Goal: Entertainment & Leisure: Consume media (video, audio)

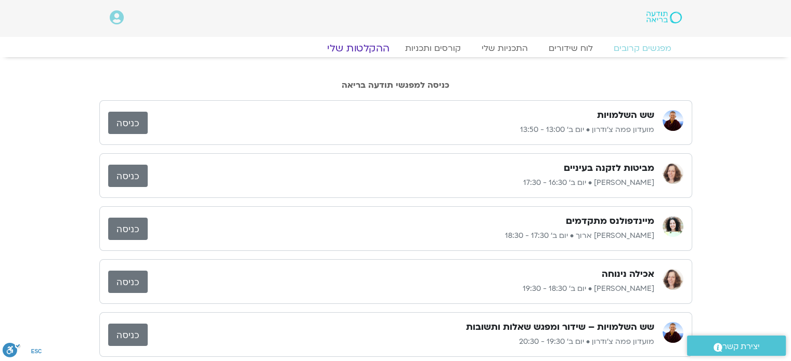
click at [372, 47] on link "ההקלטות שלי" at bounding box center [358, 48] width 87 height 12
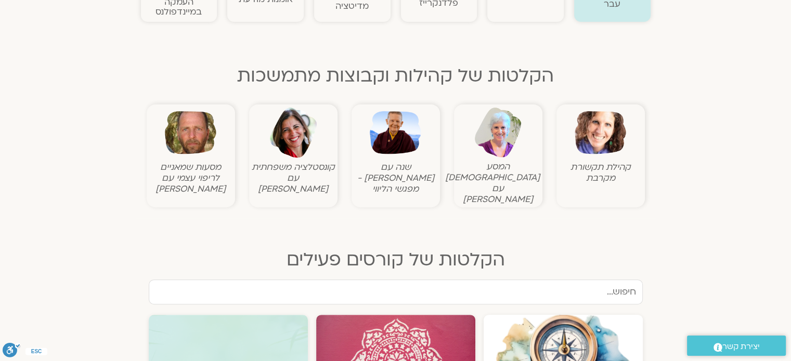
scroll to position [312, 0]
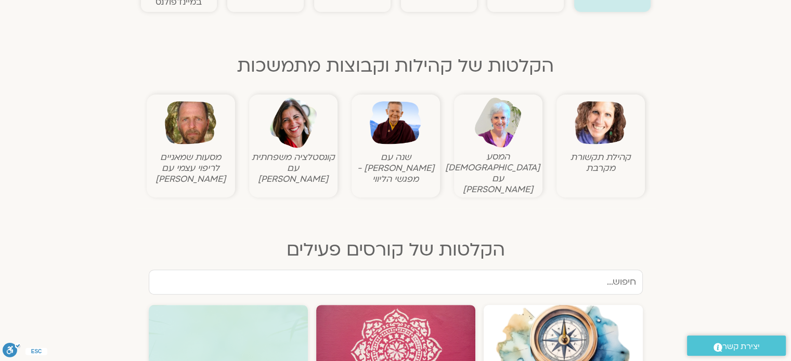
click at [396, 135] on img at bounding box center [395, 122] width 51 height 51
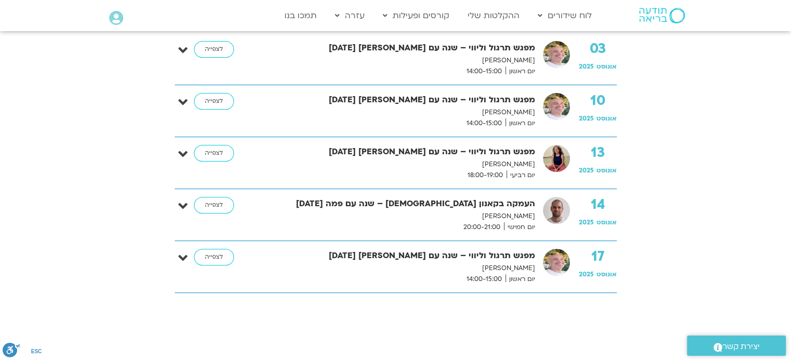
scroll to position [312, 0]
click at [215, 255] on link "לצפייה" at bounding box center [214, 256] width 40 height 17
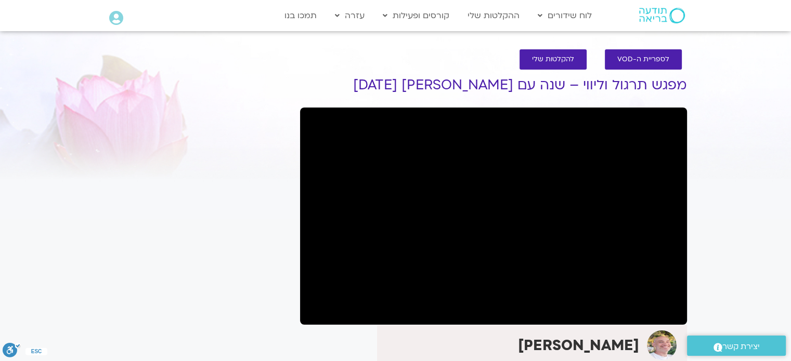
click at [217, 247] on div "It seems we can't find what you're looking for. It seems we can't find what you…" at bounding box center [196, 350] width 195 height 581
